Goal: Task Accomplishment & Management: Use online tool/utility

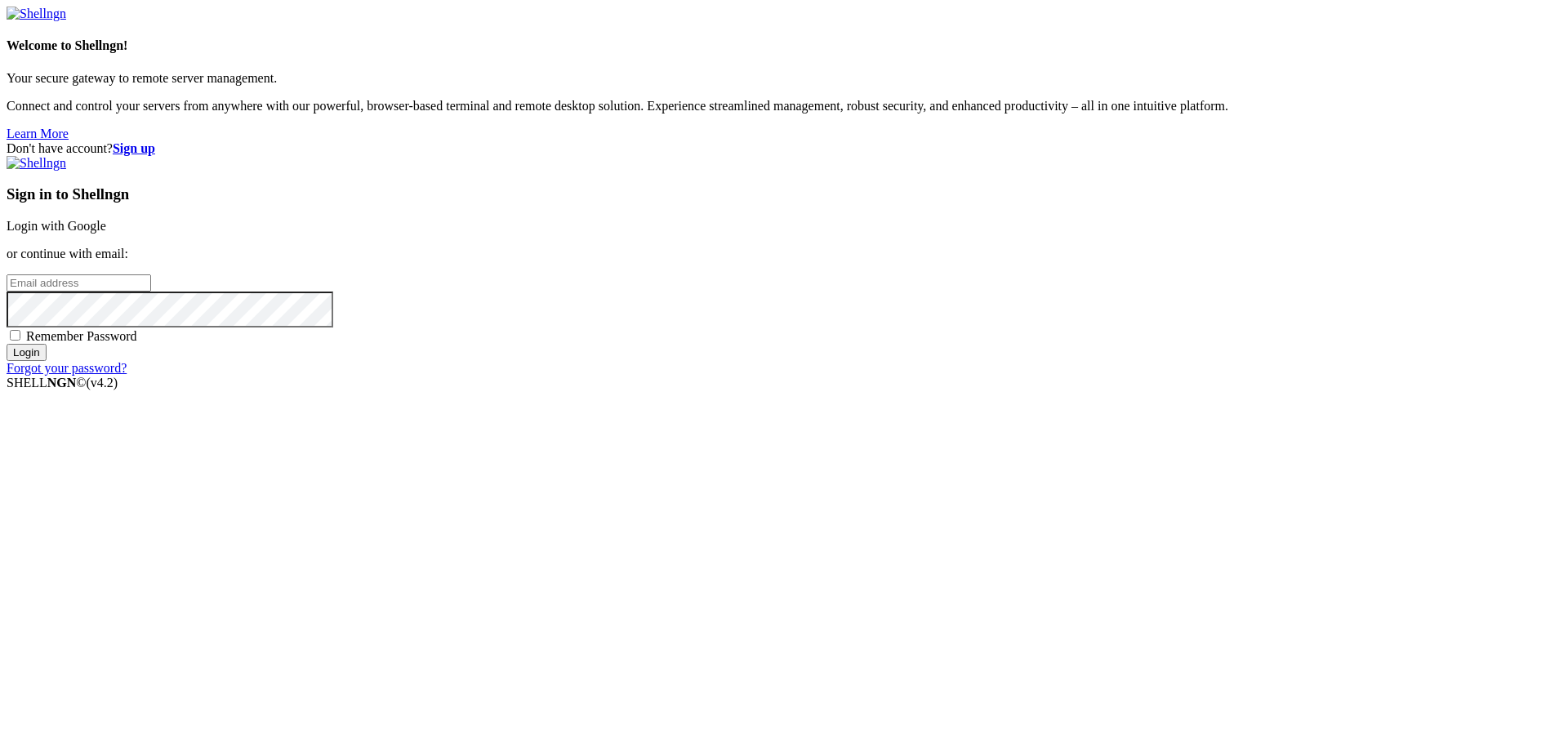
click at [107, 233] on link "Login with Google" at bounding box center [56, 226] width 100 height 14
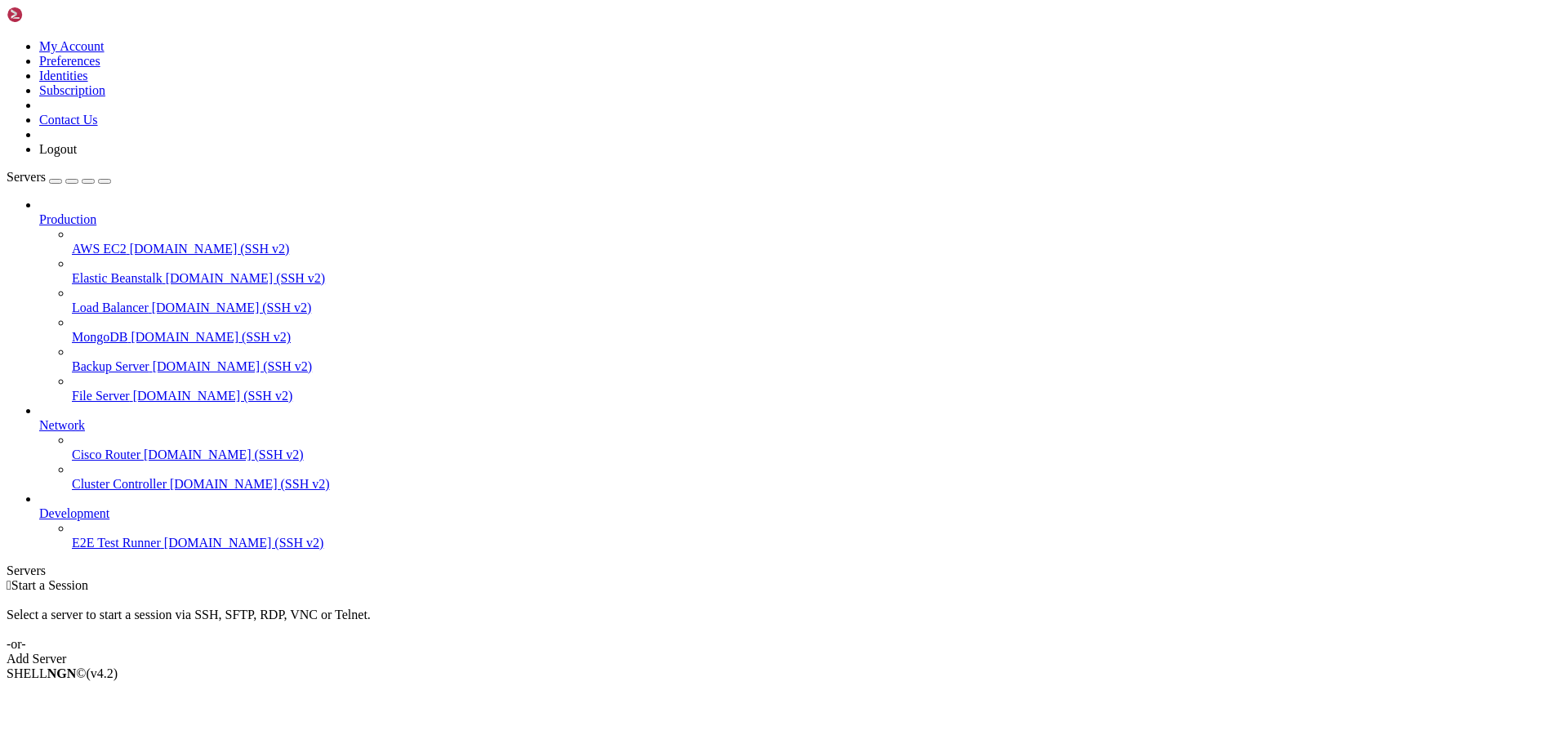
click at [890, 652] on div "Add Server" at bounding box center [784, 659] width 1555 height 15
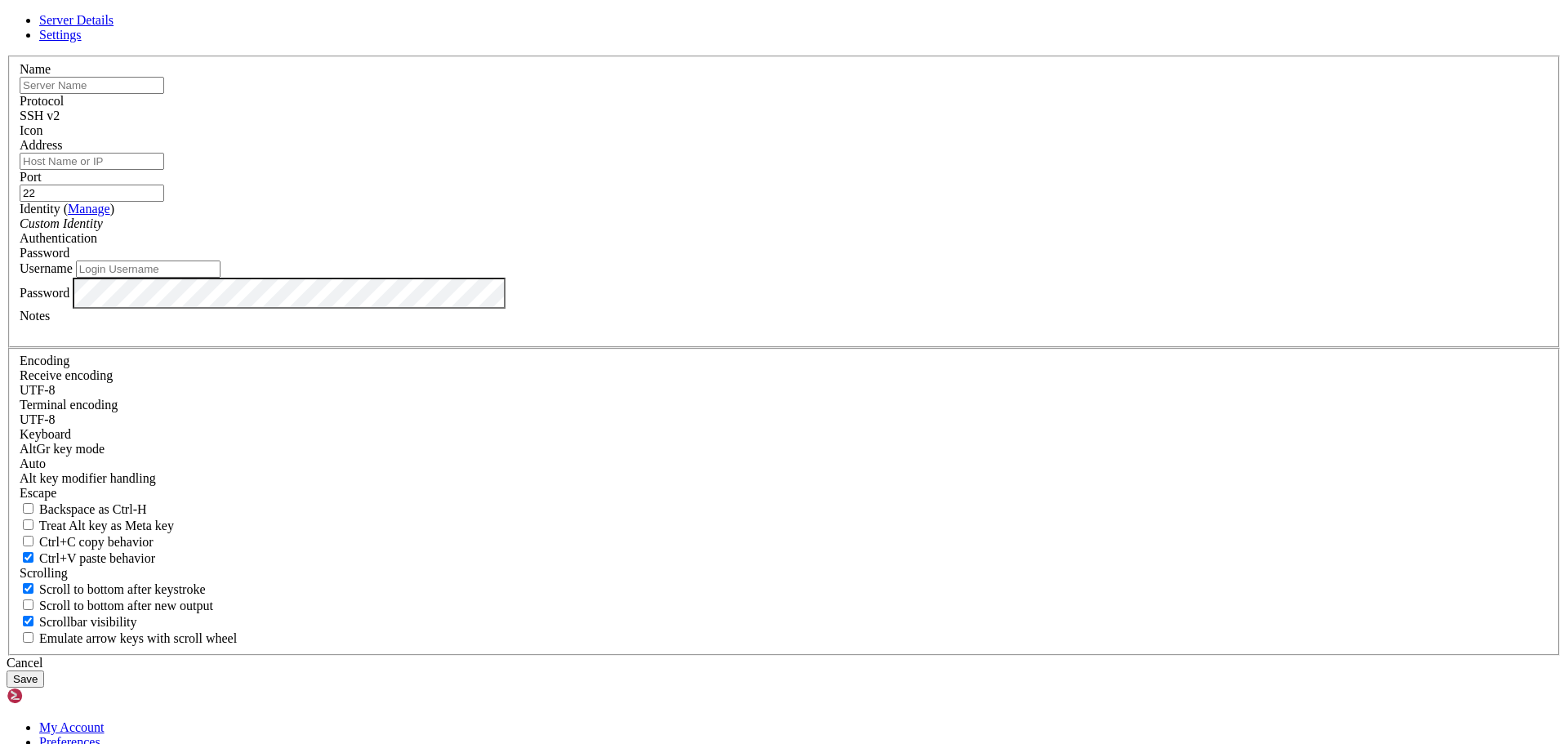
click at [164, 170] on input "Address" at bounding box center [92, 161] width 145 height 17
type input "[DOMAIN_NAME][US_STATE]"
click at [221, 277] on input "Username" at bounding box center [148, 268] width 145 height 17
type input "xy83"
click at [7, 671] on button "Save" at bounding box center [26, 679] width 37 height 17
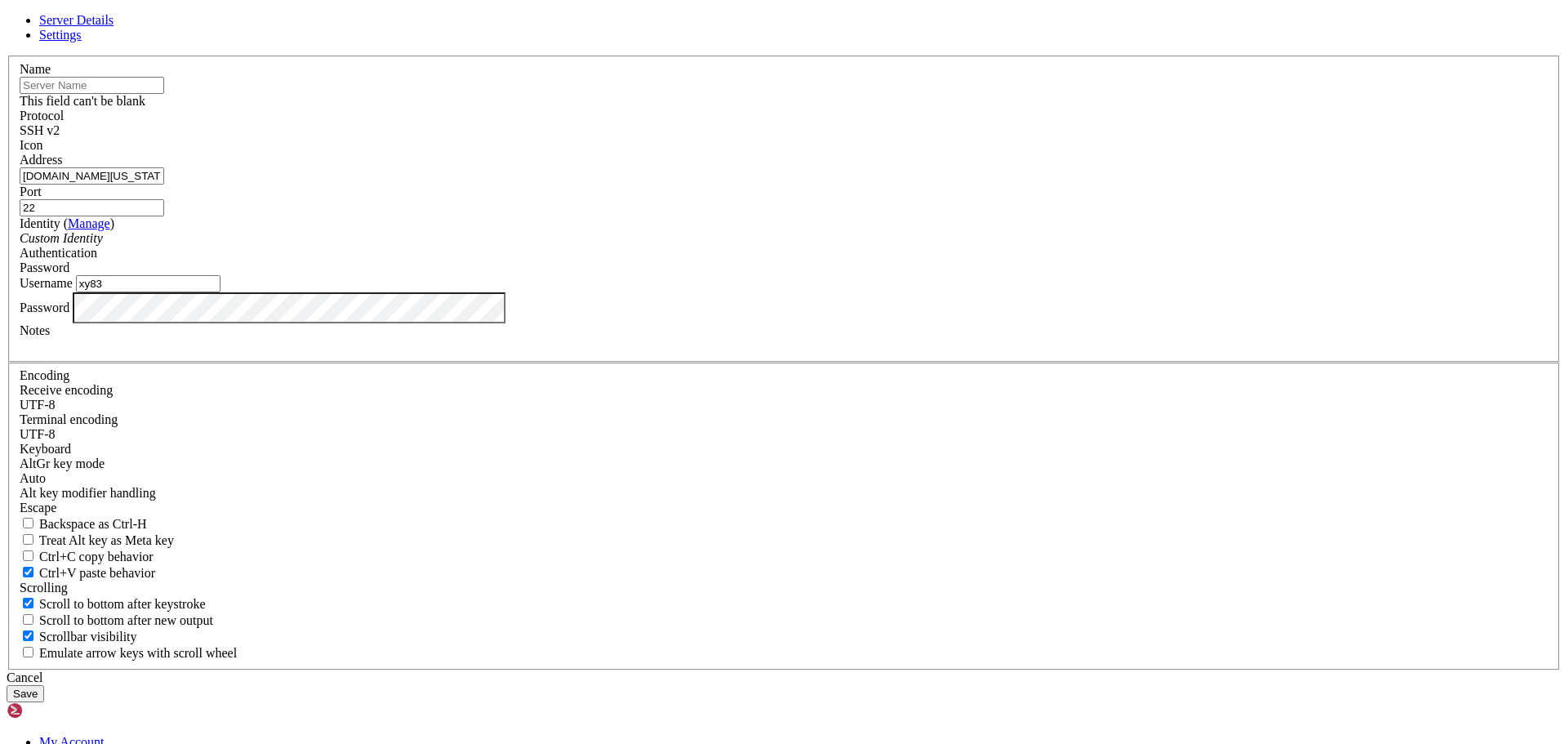
click at [164, 94] on input "text" at bounding box center [92, 85] width 145 height 17
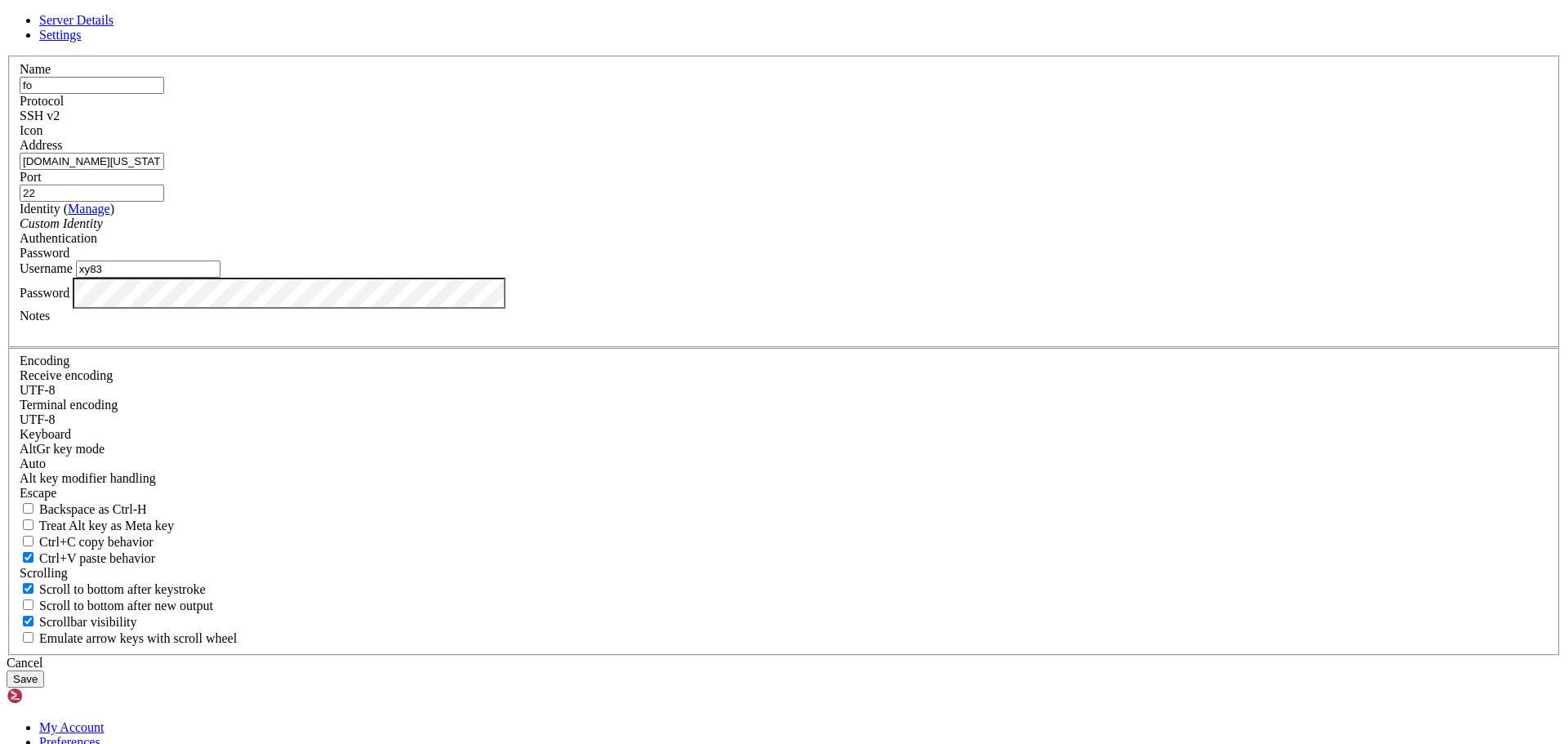
type input "f"
type input "vlsi036"
click at [7, 671] on button "Save" at bounding box center [26, 679] width 37 height 17
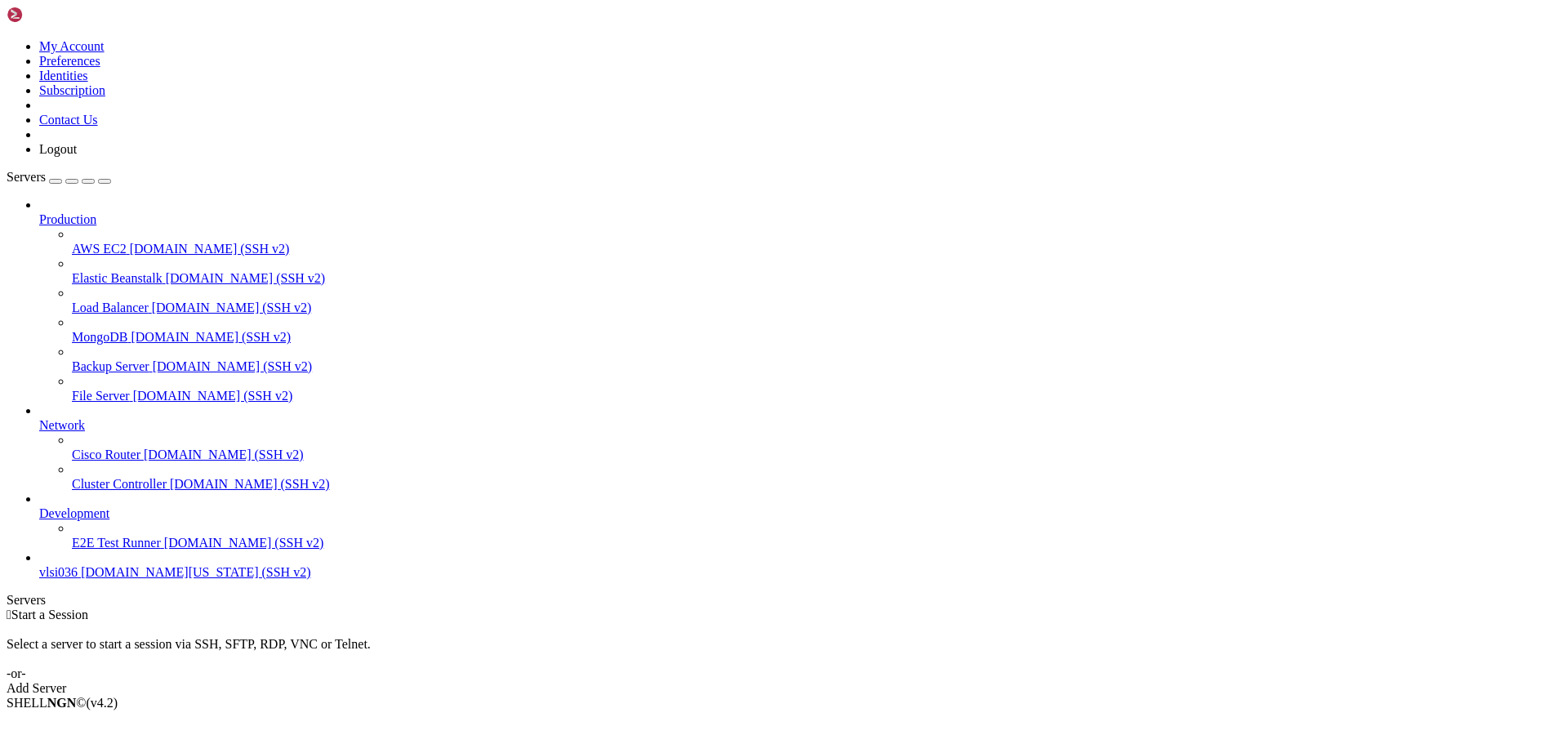
drag, startPoint x: 178, startPoint y: 101, endPoint x: 183, endPoint y: 109, distance: 9.4
click at [39, 212] on icon at bounding box center [39, 212] width 0 height 0
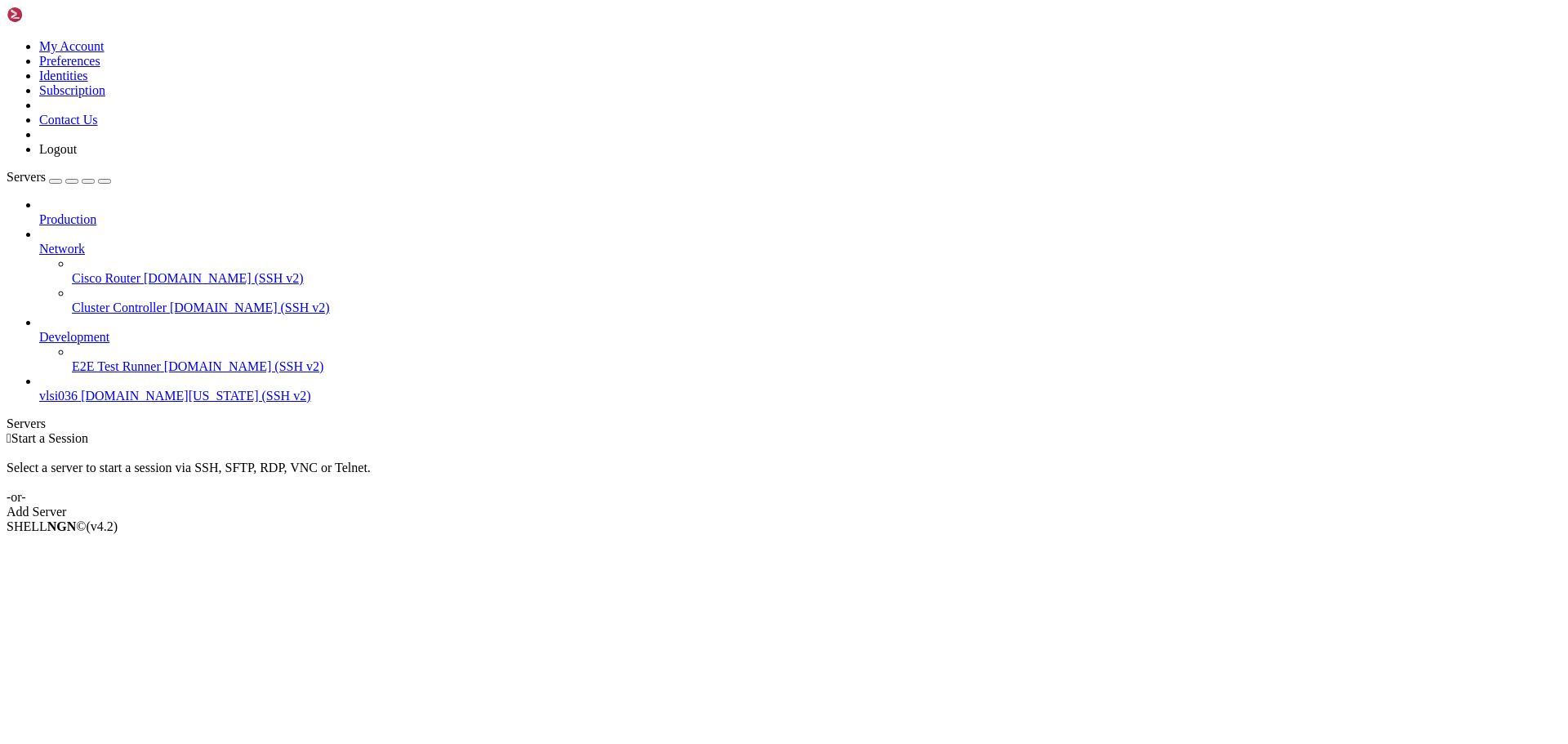
click at [39, 242] on icon at bounding box center [39, 242] width 0 height 0
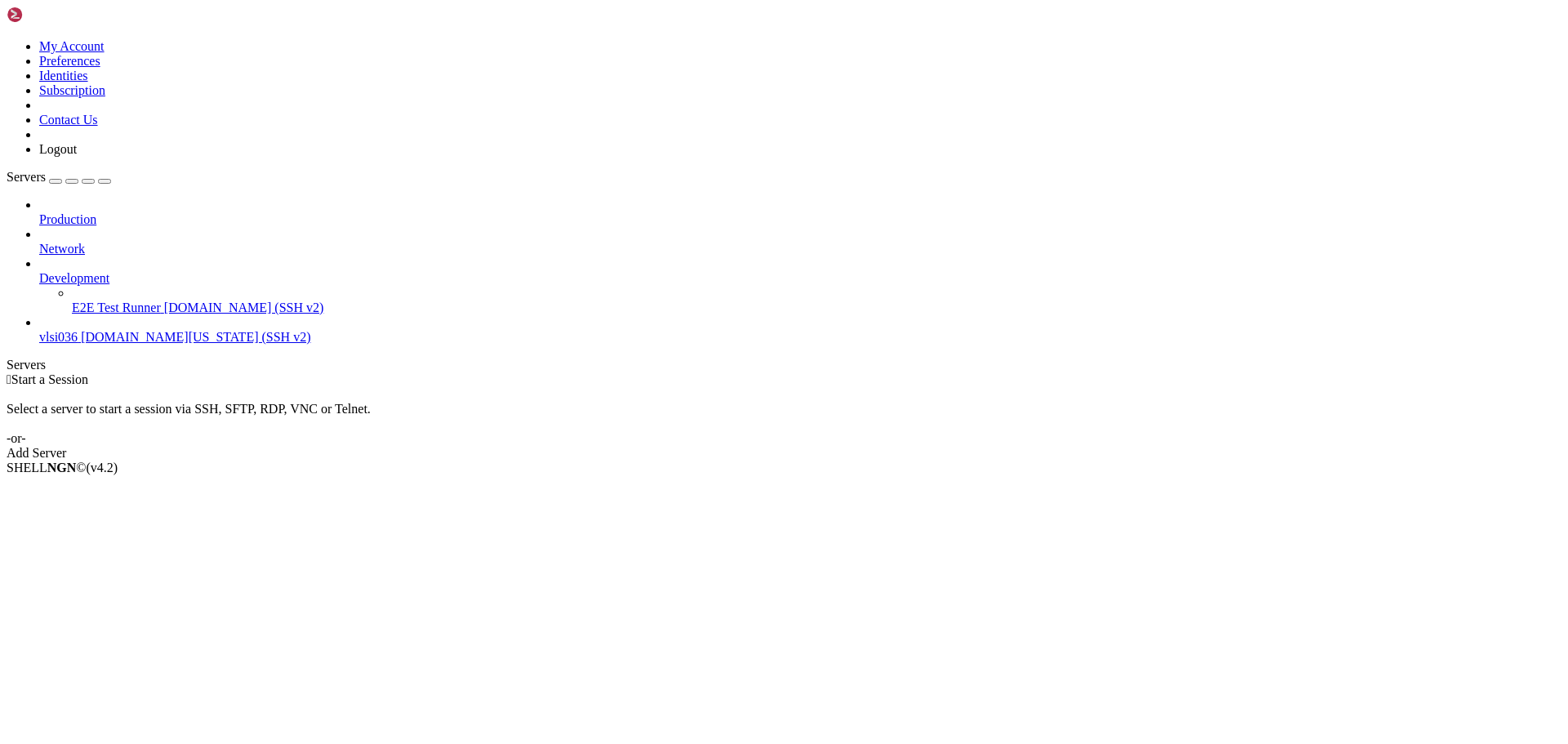
click at [180, 257] on div at bounding box center [800, 263] width 1523 height 15
click at [39, 271] on icon at bounding box center [39, 271] width 0 height 0
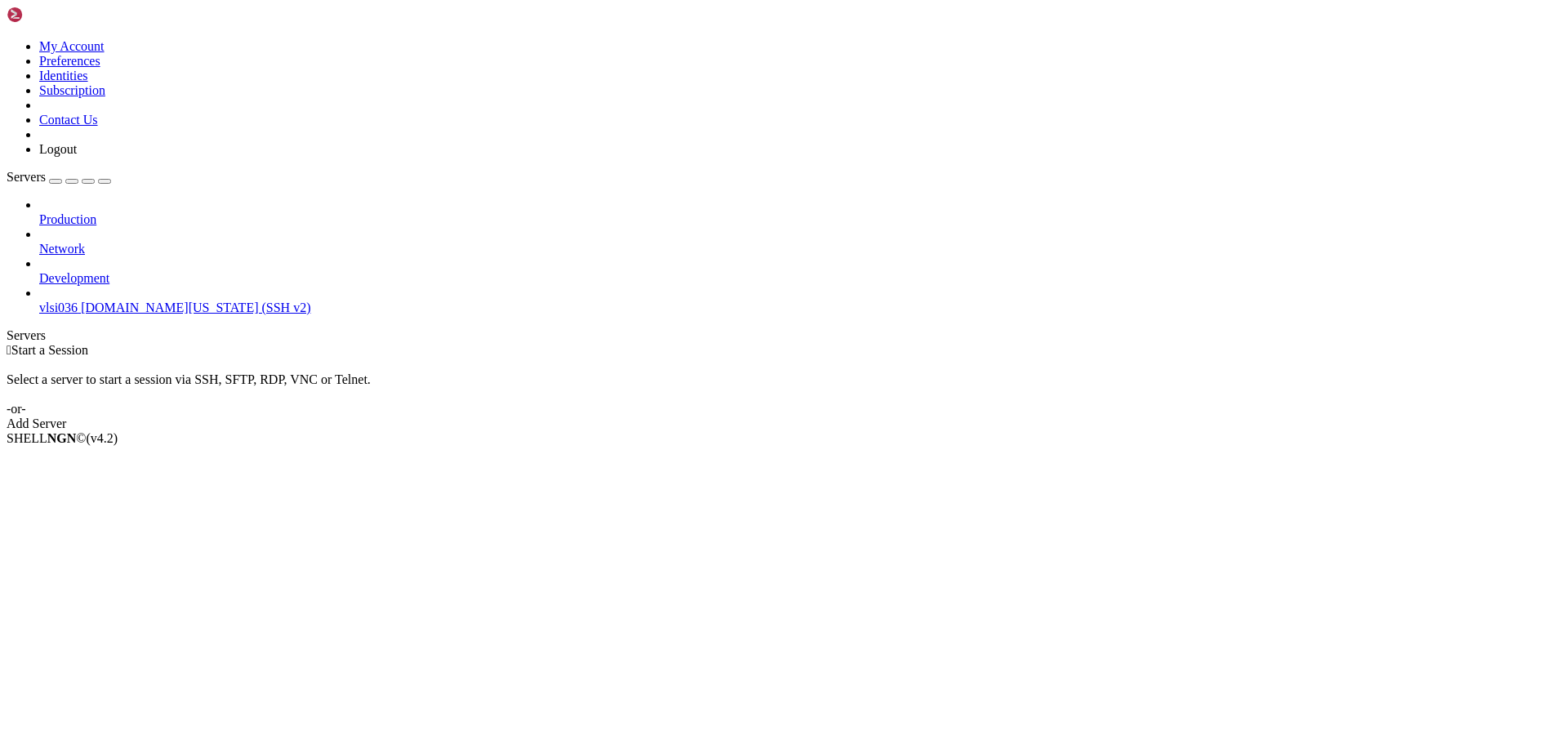
click at [78, 301] on span "vlsi036" at bounding box center [58, 308] width 38 height 14
click at [125, 301] on span "[DOMAIN_NAME][US_STATE] (SSH v2)" at bounding box center [195, 308] width 230 height 14
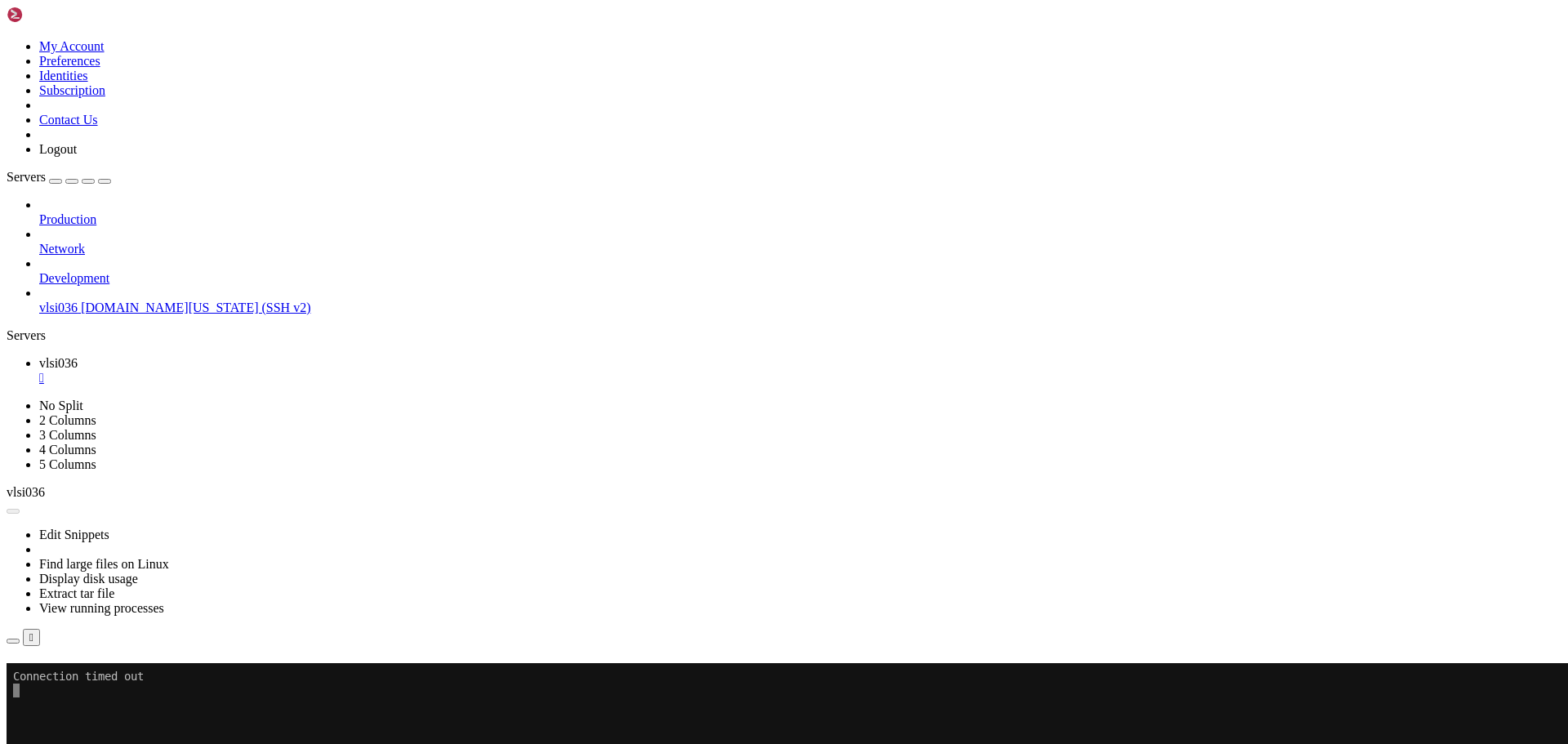
click at [145, 301] on span "[DOMAIN_NAME][US_STATE] (SSH v2)" at bounding box center [195, 308] width 230 height 14
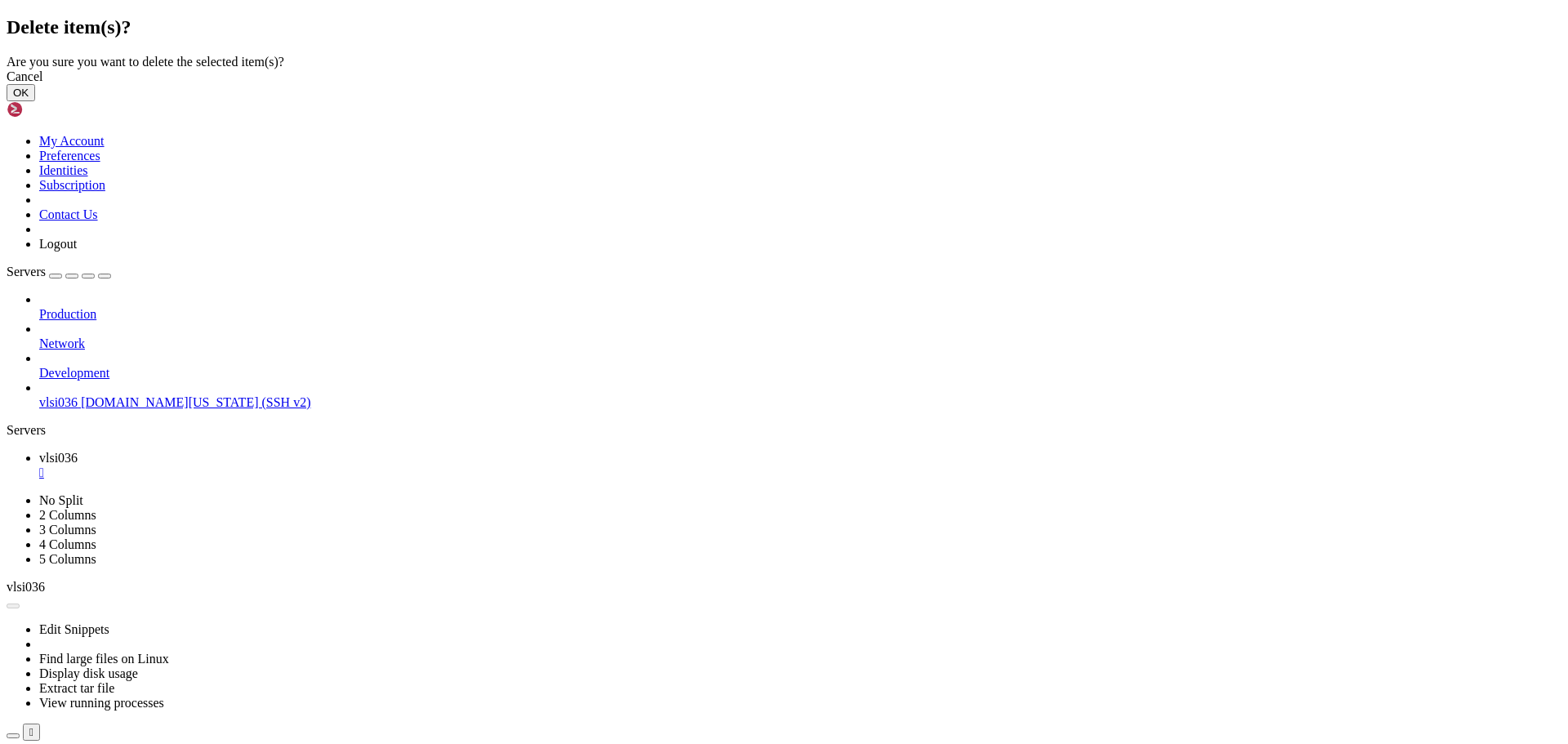
drag, startPoint x: 980, startPoint y: 433, endPoint x: 965, endPoint y: 401, distance: 35.3
click at [36, 102] on button "OK" at bounding box center [21, 92] width 29 height 17
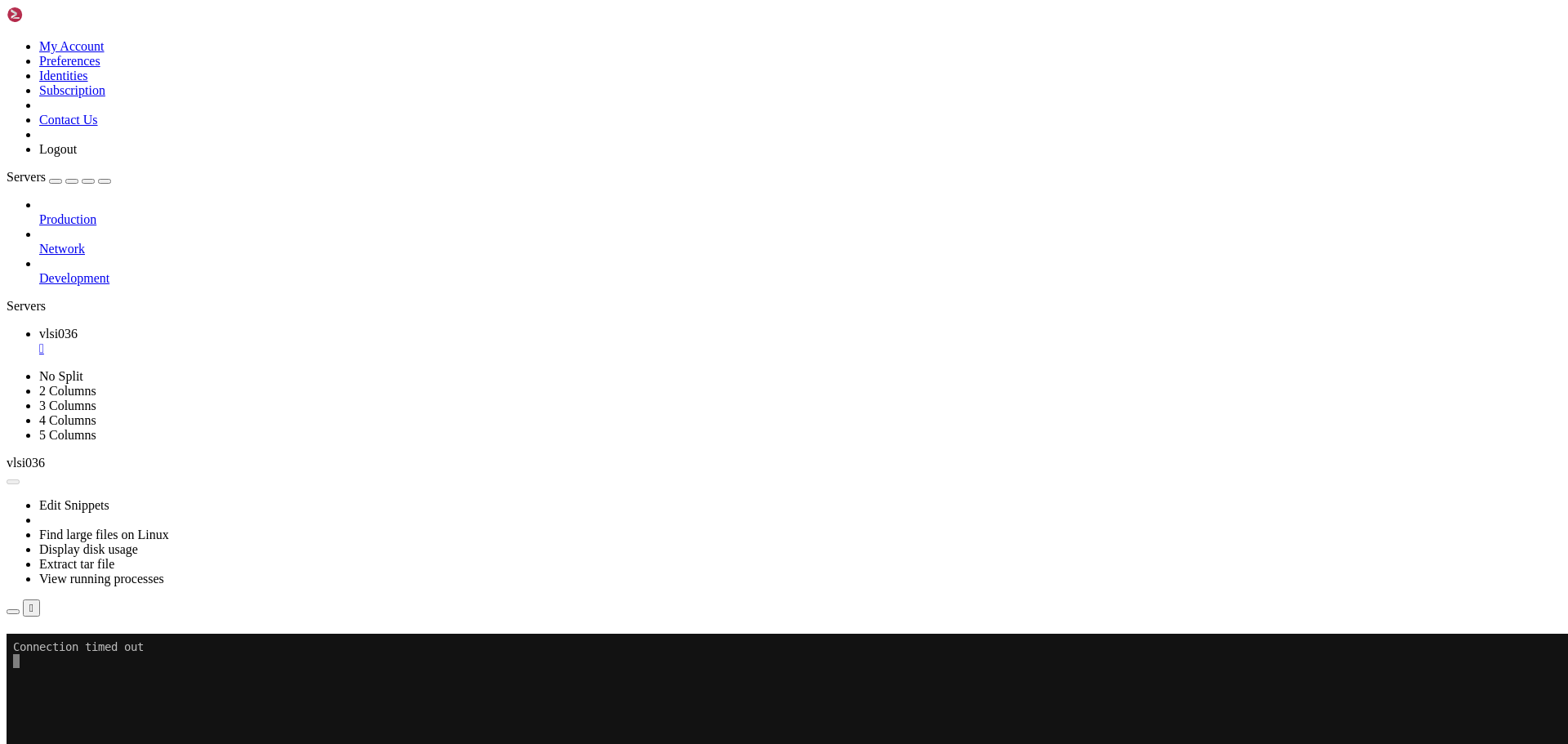
click at [281, 341] on div "" at bounding box center [800, 348] width 1523 height 15
